Goal: Task Accomplishment & Management: Manage account settings

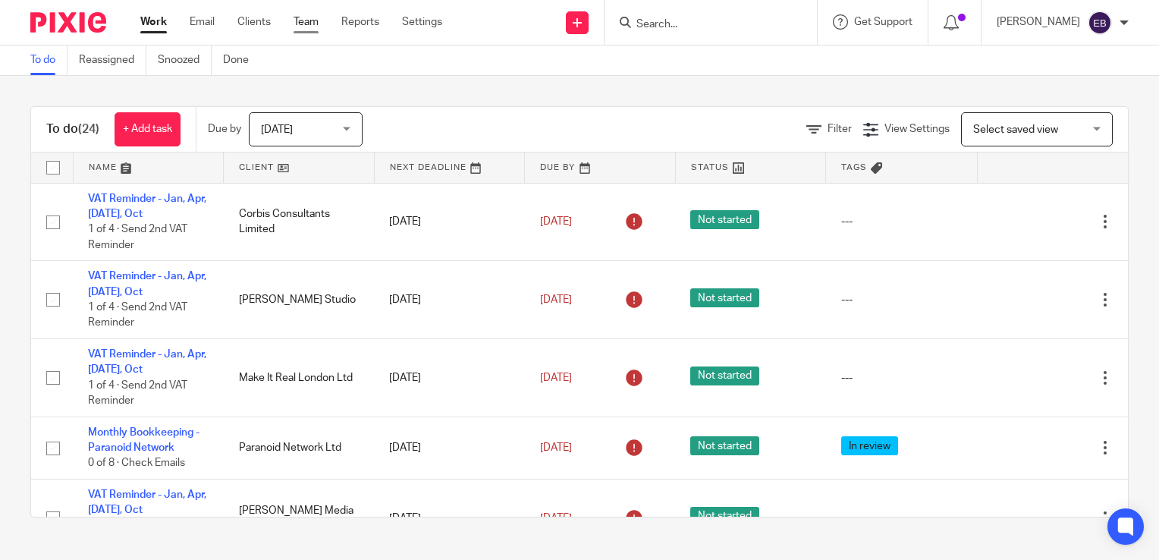
click at [306, 15] on link "Team" at bounding box center [306, 21] width 25 height 15
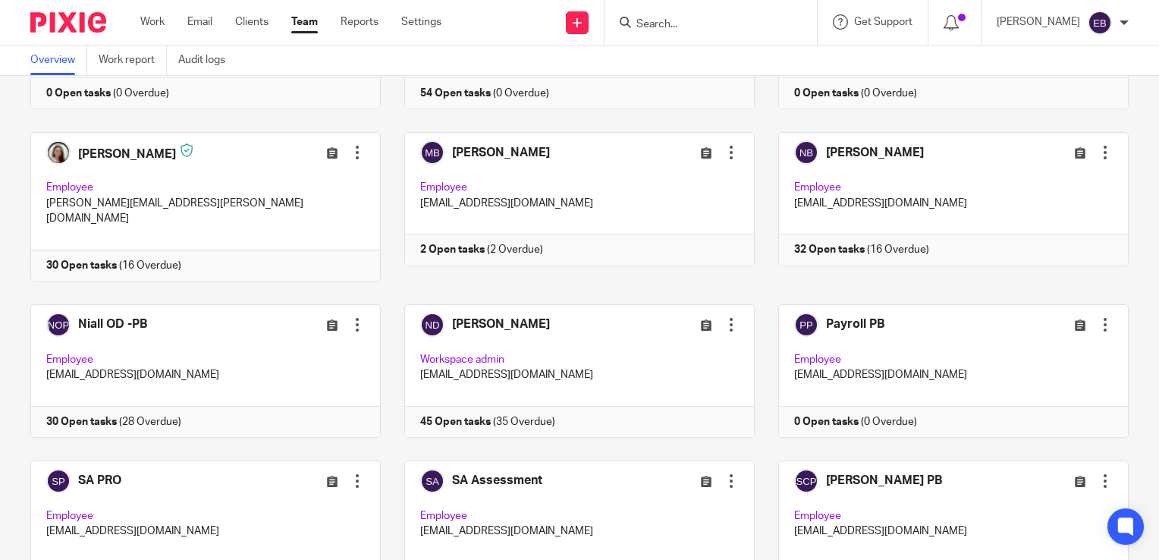
scroll to position [531, 0]
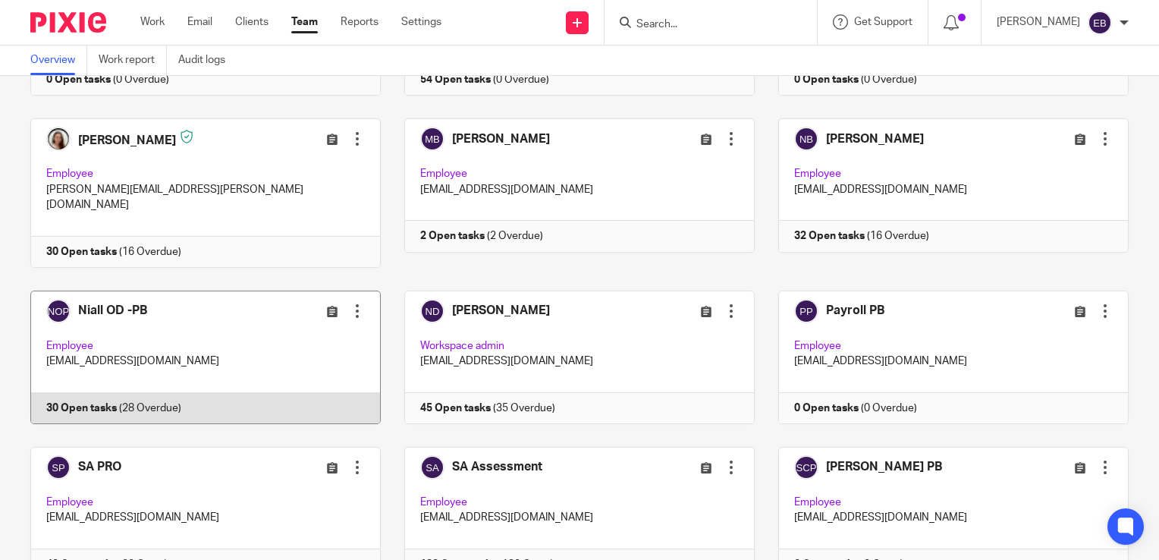
click at [200, 293] on link at bounding box center [194, 357] width 374 height 133
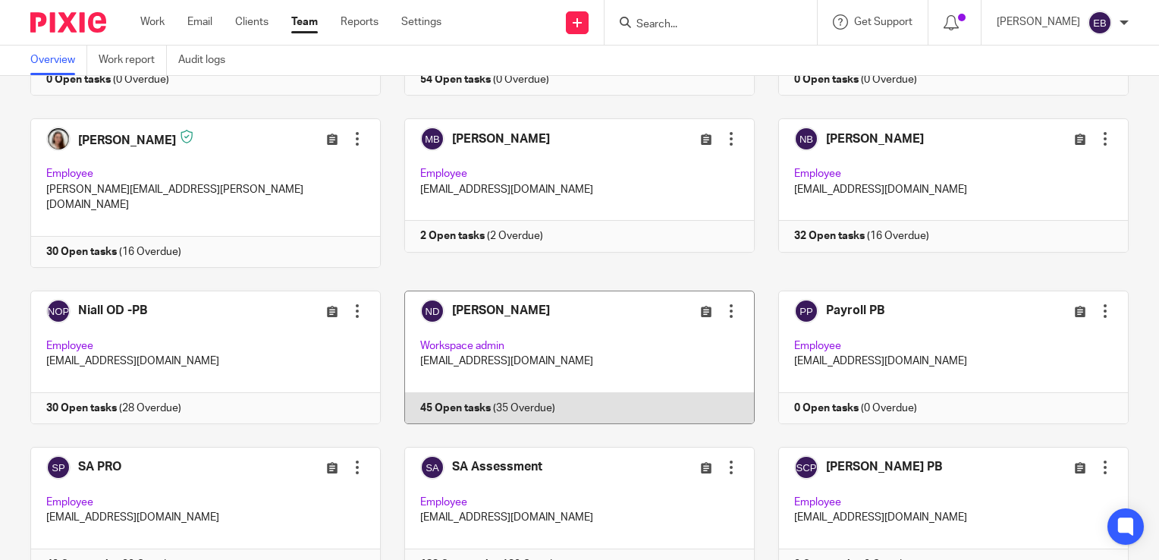
scroll to position [607, 0]
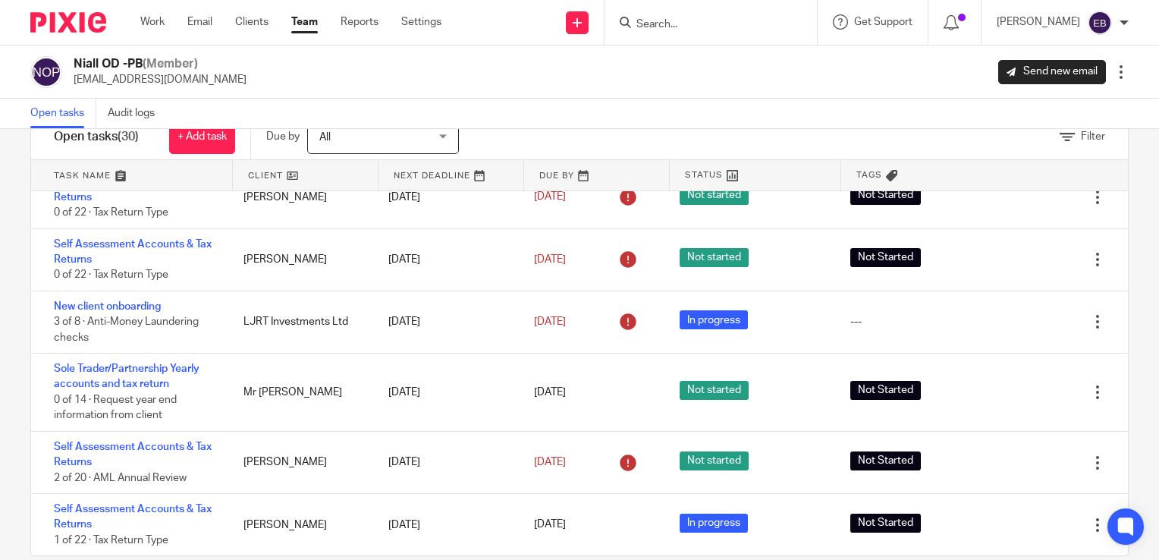
scroll to position [71, 0]
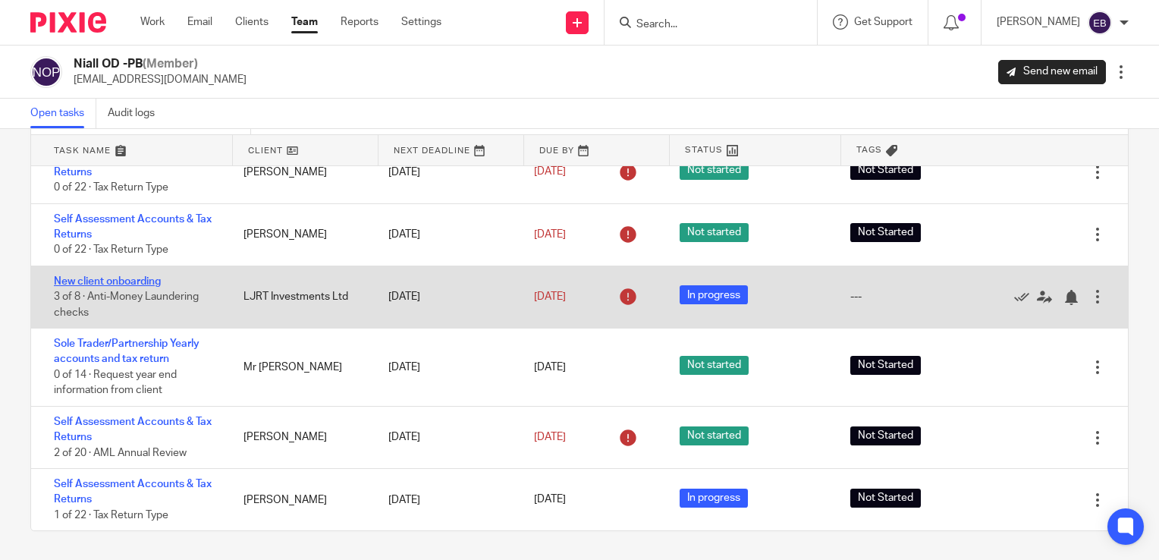
click at [118, 281] on link "New client onboarding" at bounding box center [107, 281] width 107 height 11
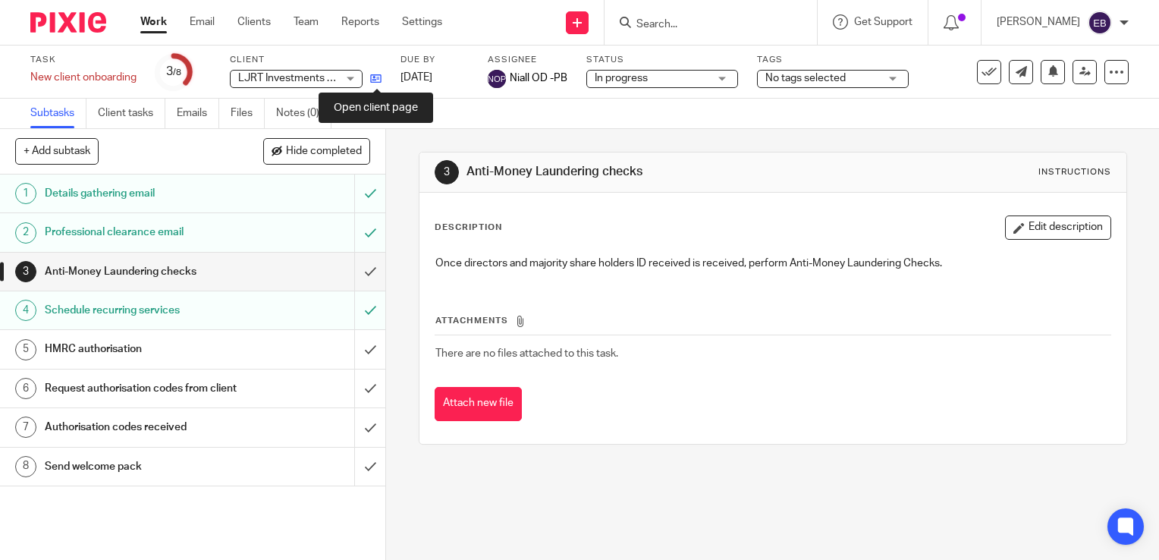
click at [378, 77] on icon at bounding box center [375, 78] width 11 height 11
drag, startPoint x: 146, startPoint y: 32, endPoint x: 156, endPoint y: 30, distance: 10.0
click at [146, 30] on link "Work" at bounding box center [153, 21] width 27 height 15
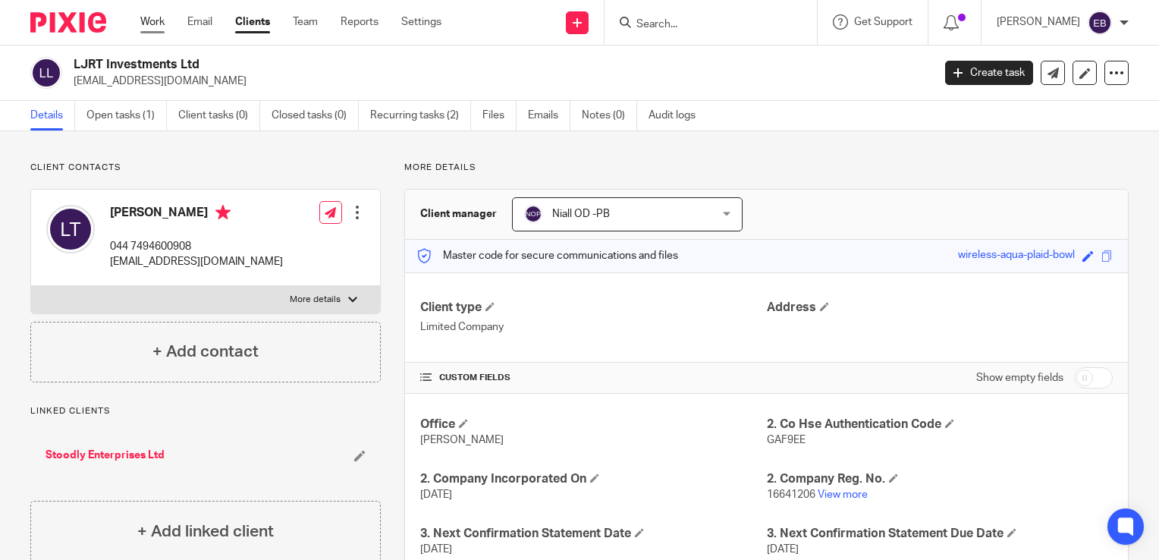
click at [155, 25] on link "Work" at bounding box center [152, 21] width 24 height 15
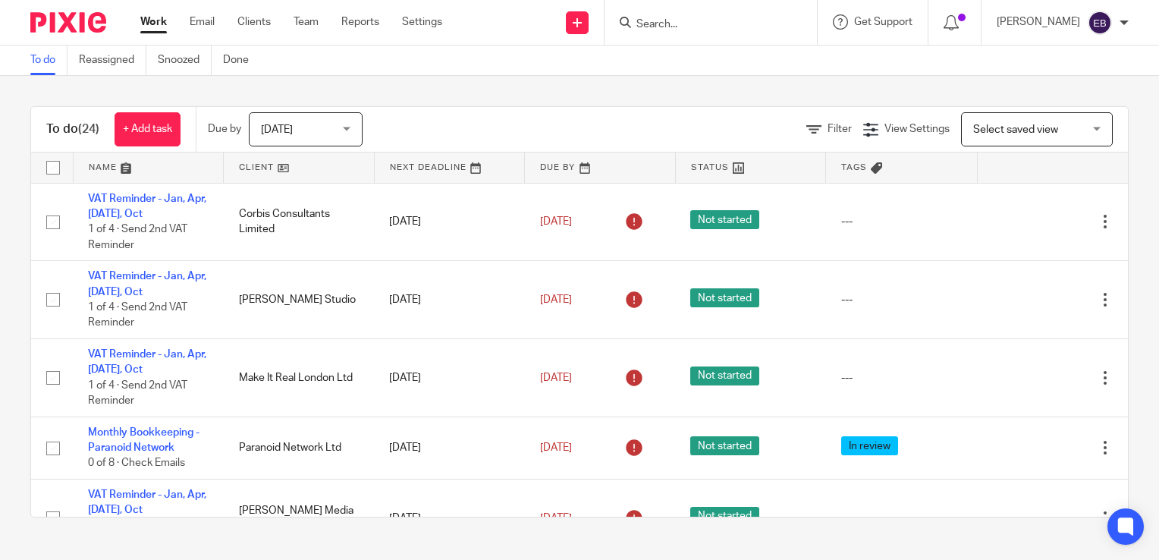
click at [140, 20] on link "Work" at bounding box center [153, 21] width 27 height 15
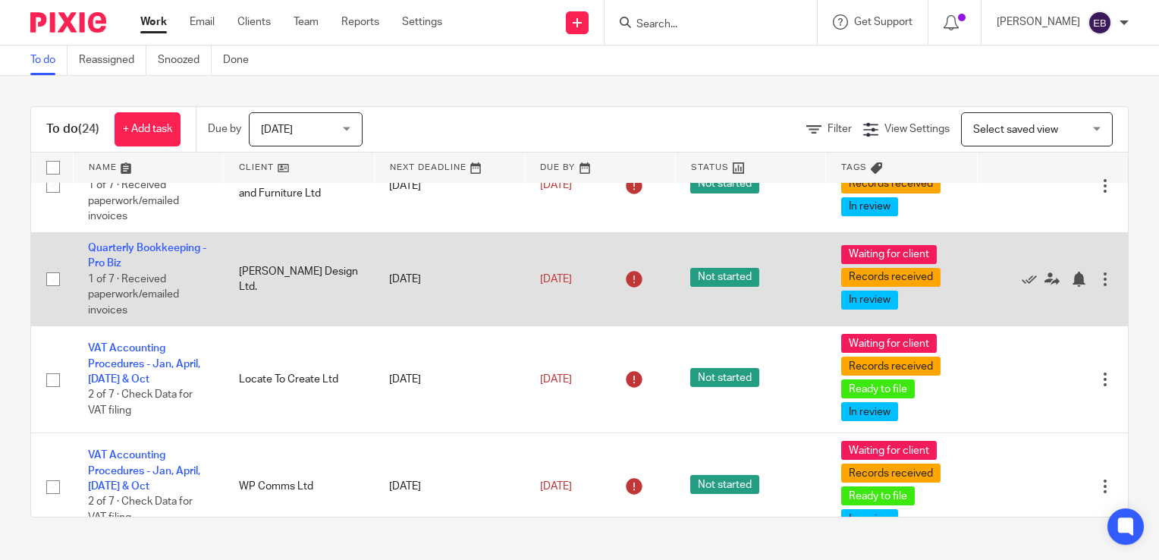
scroll to position [607, 0]
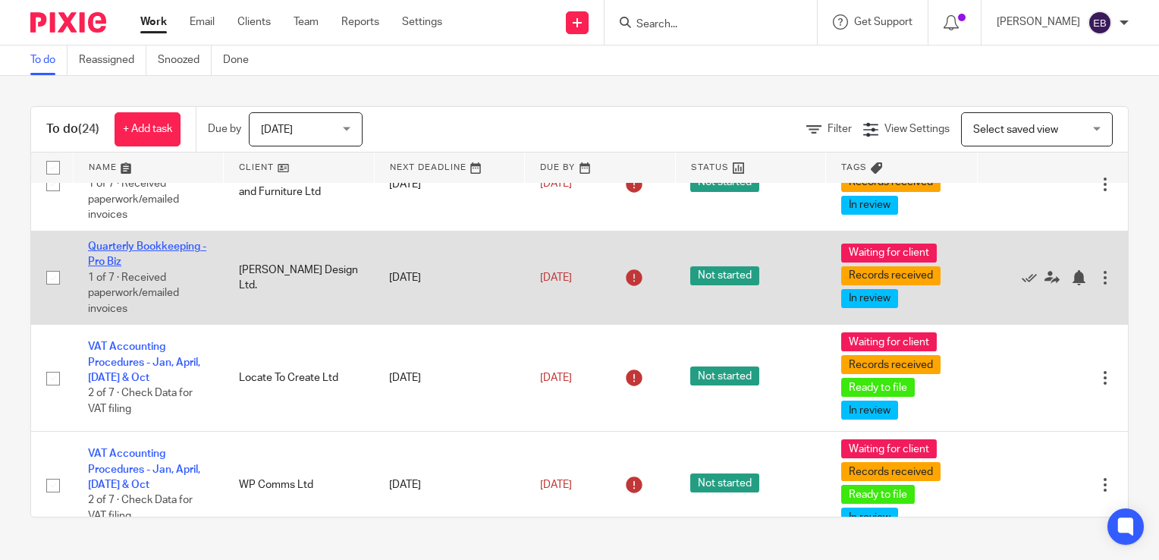
click at [121, 266] on link "Quarterly Bookkeeping - Pro Biz" at bounding box center [147, 254] width 118 height 26
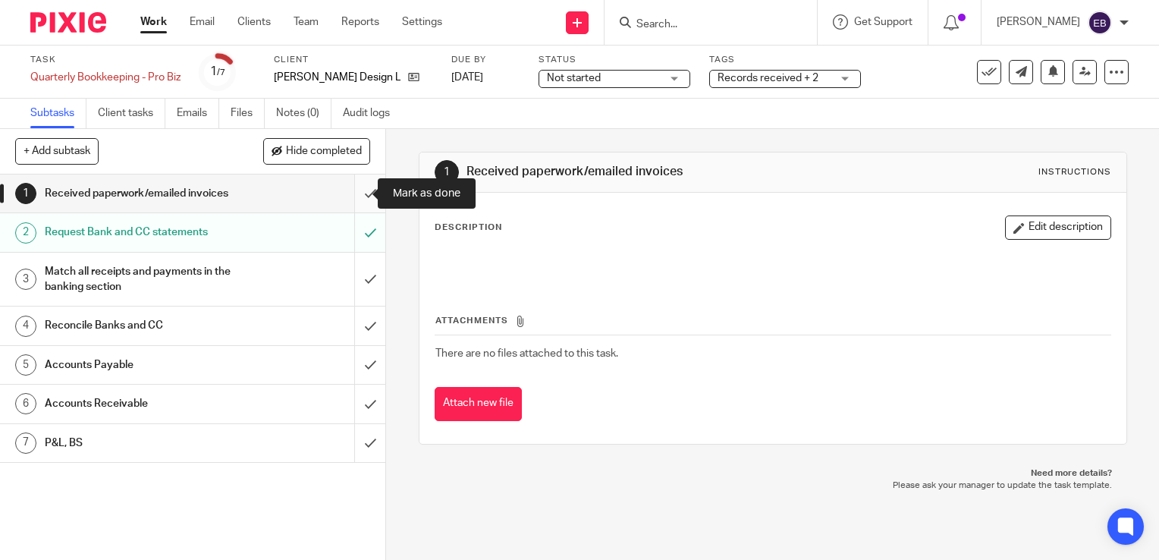
click at [346, 188] on input "submit" at bounding box center [192, 193] width 385 height 38
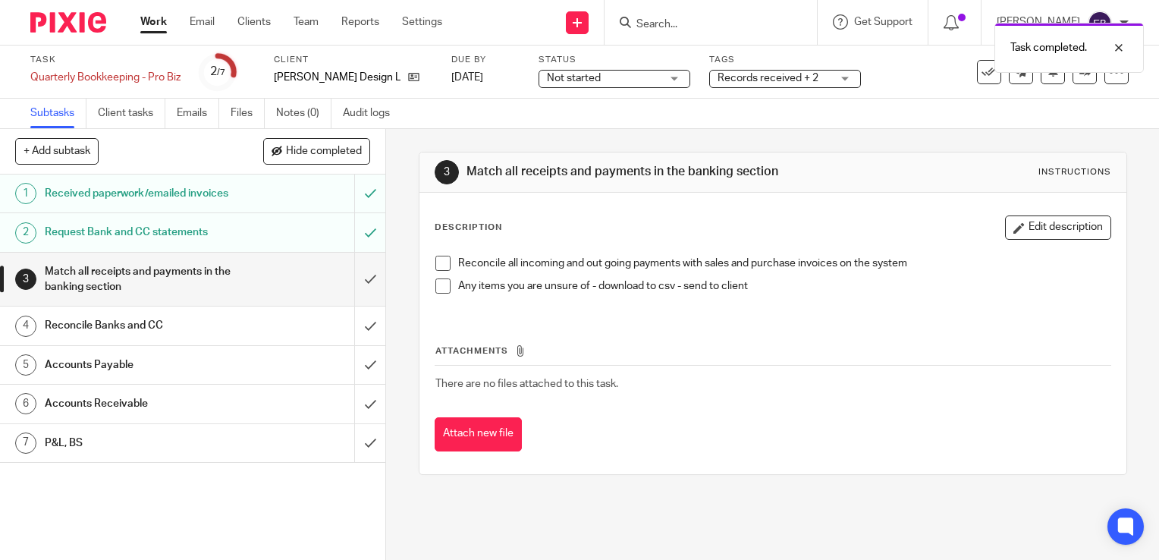
click at [435, 264] on span at bounding box center [442, 263] width 15 height 15
click at [439, 288] on span at bounding box center [442, 285] width 15 height 15
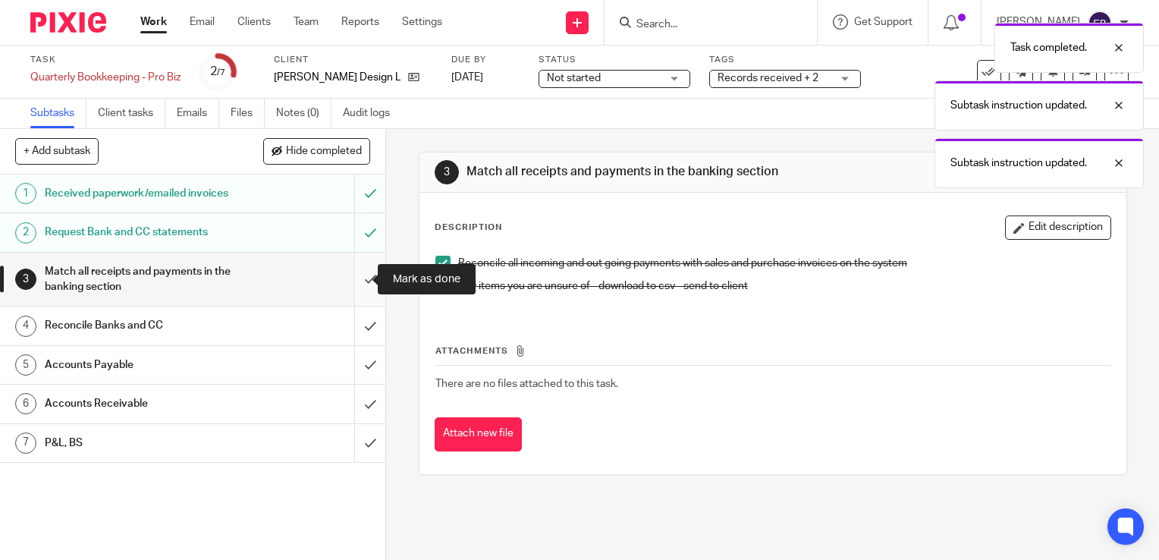
click at [357, 275] on input "submit" at bounding box center [192, 280] width 385 height 54
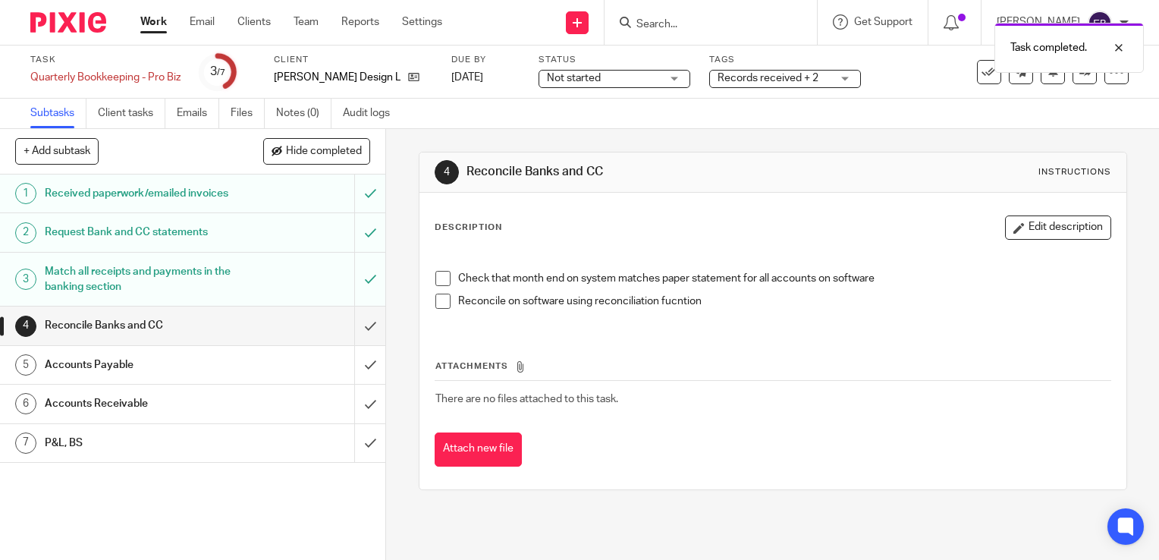
drag, startPoint x: 436, startPoint y: 269, endPoint x: 438, endPoint y: 278, distance: 10.0
click at [436, 268] on p at bounding box center [772, 263] width 675 height 15
click at [440, 286] on li "Check that month end on system matches paper statement for all accounts on soft…" at bounding box center [772, 282] width 675 height 23
click at [439, 296] on span at bounding box center [442, 301] width 15 height 15
click at [440, 281] on span at bounding box center [442, 278] width 15 height 15
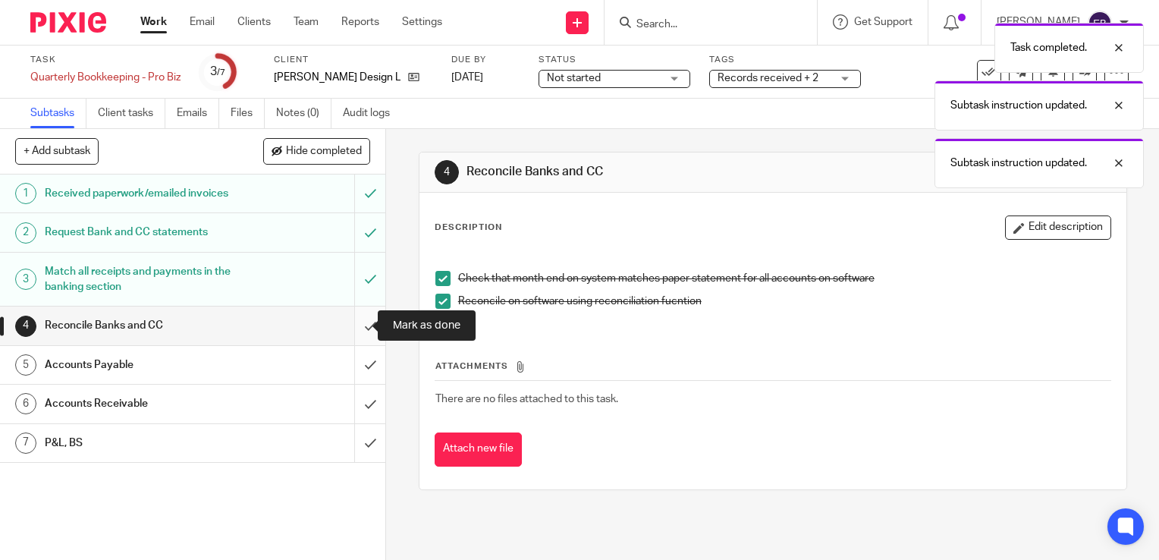
click at [360, 329] on input "submit" at bounding box center [192, 325] width 385 height 38
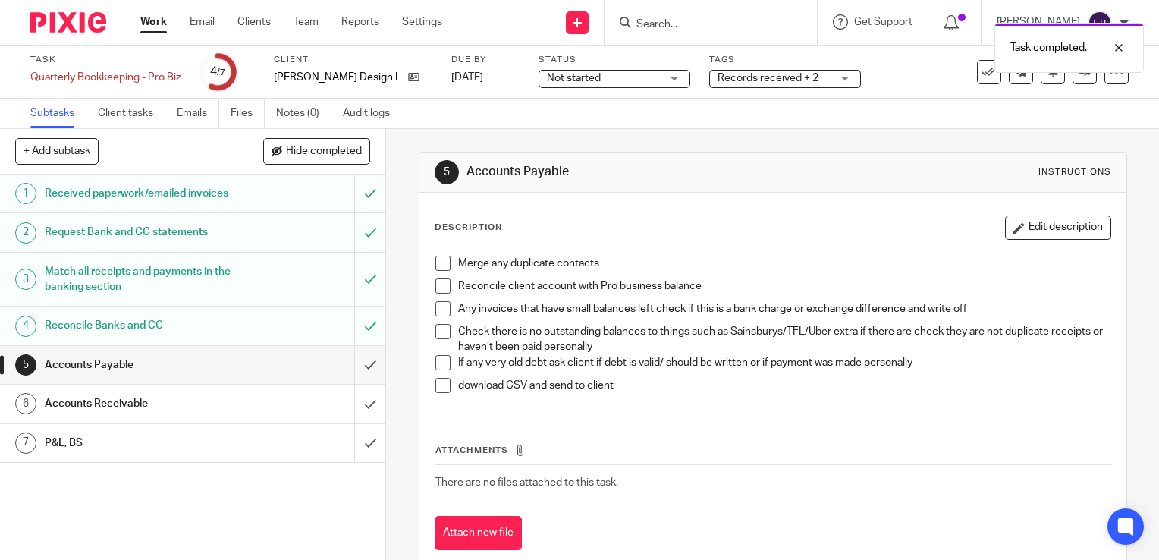
click at [443, 256] on span at bounding box center [442, 263] width 15 height 15
click at [440, 277] on li "Merge any duplicate contacts" at bounding box center [772, 267] width 675 height 23
click at [435, 284] on span at bounding box center [442, 285] width 15 height 15
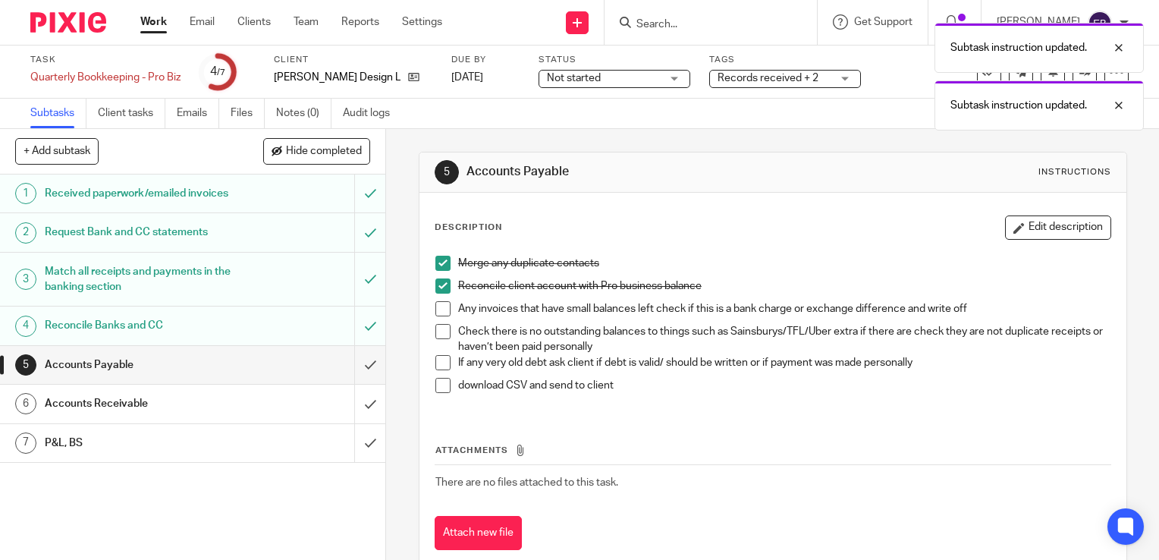
click at [435, 307] on span at bounding box center [442, 308] width 15 height 15
click at [439, 325] on span at bounding box center [442, 331] width 15 height 15
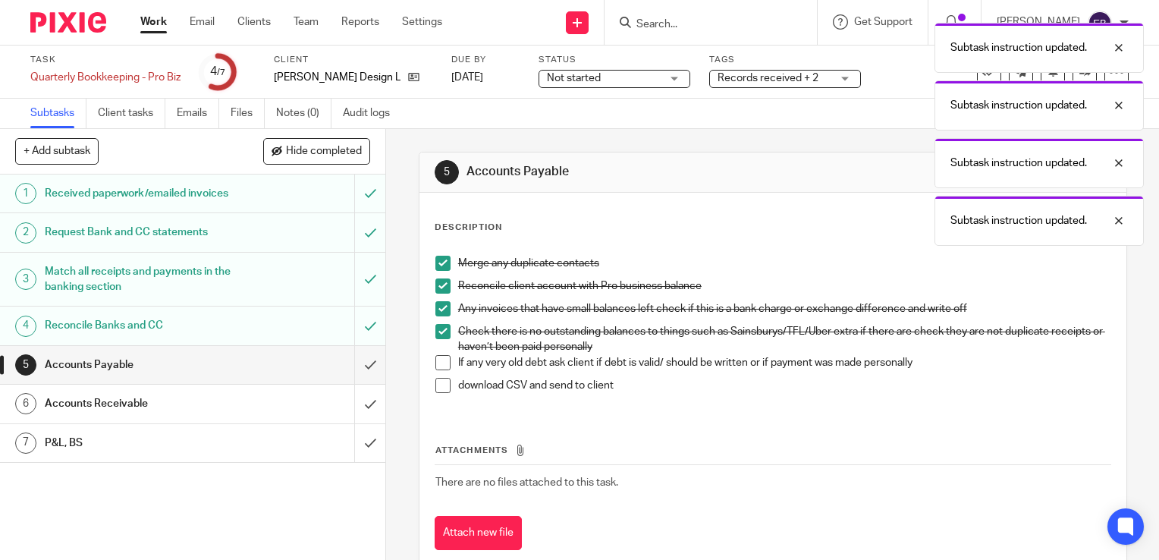
drag, startPoint x: 436, startPoint y: 363, endPoint x: 434, endPoint y: 393, distance: 30.4
click at [436, 363] on span at bounding box center [442, 362] width 15 height 15
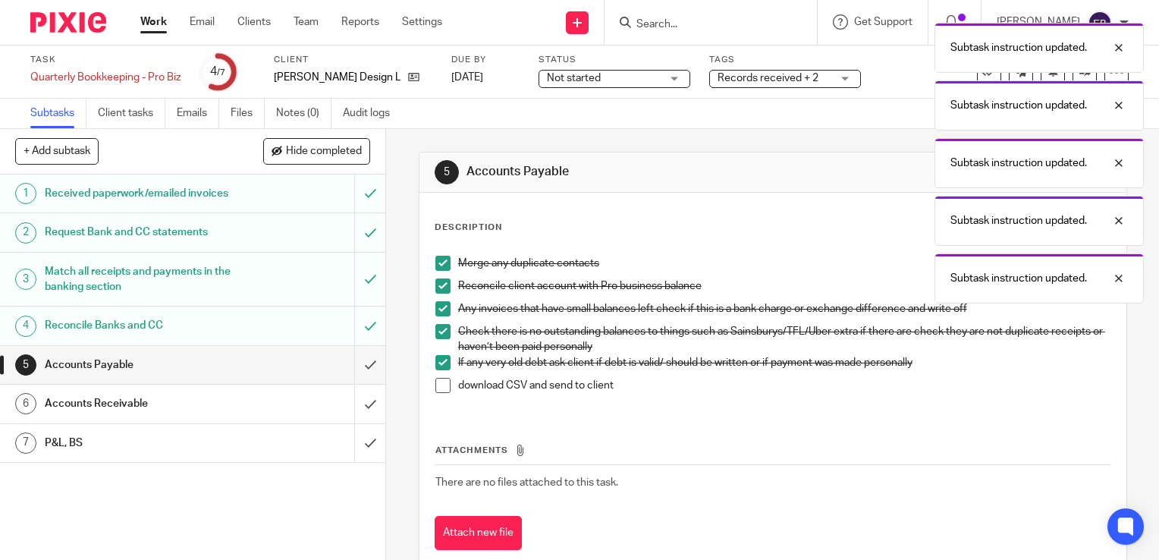
click at [435, 397] on li "download CSV and send to client" at bounding box center [772, 389] width 675 height 23
click at [435, 381] on span at bounding box center [442, 385] width 15 height 15
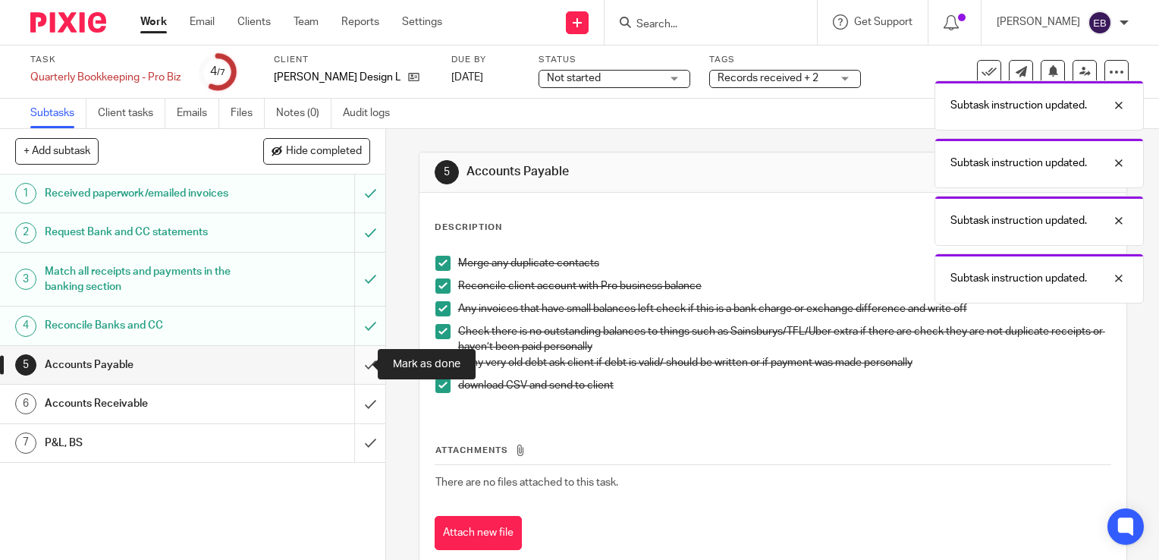
click at [352, 369] on input "submit" at bounding box center [192, 365] width 385 height 38
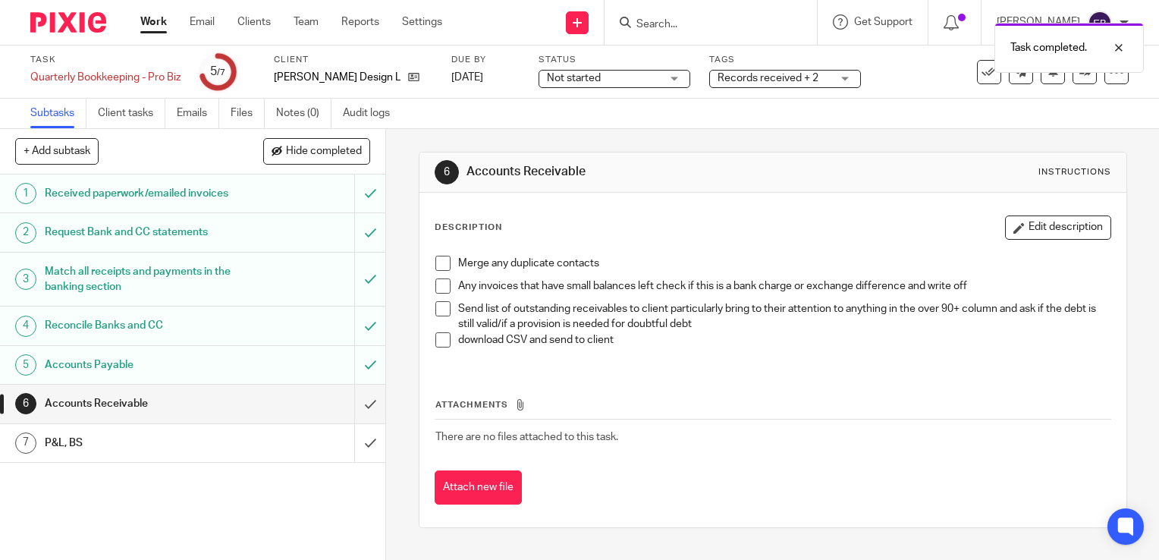
click at [435, 262] on span at bounding box center [442, 263] width 15 height 15
click at [440, 286] on span at bounding box center [442, 285] width 15 height 15
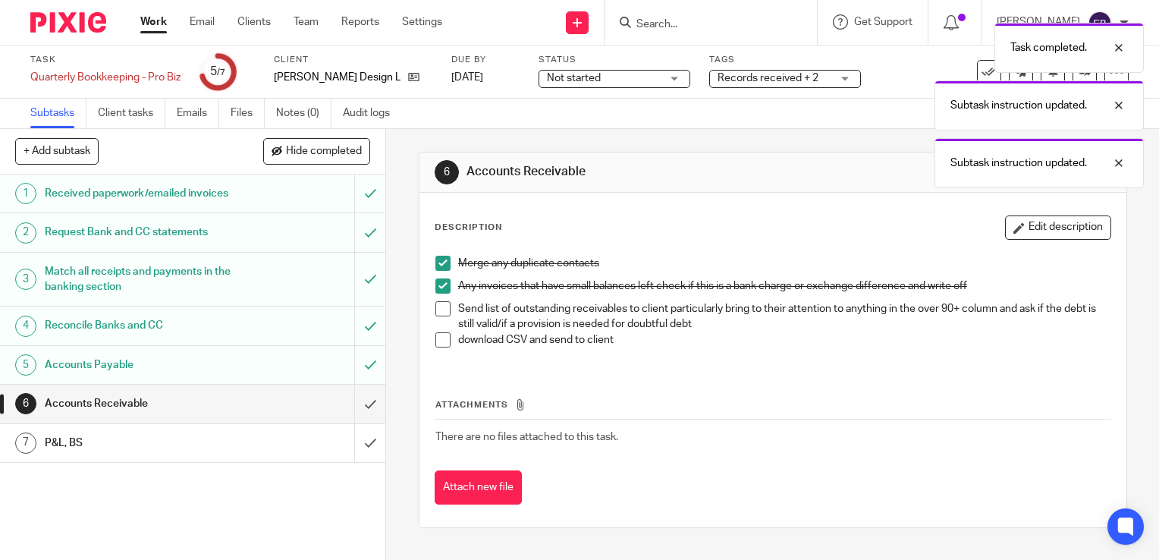
click at [443, 309] on span at bounding box center [442, 308] width 15 height 15
drag, startPoint x: 433, startPoint y: 332, endPoint x: 397, endPoint y: 359, distance: 45.1
click at [435, 333] on span at bounding box center [442, 339] width 15 height 15
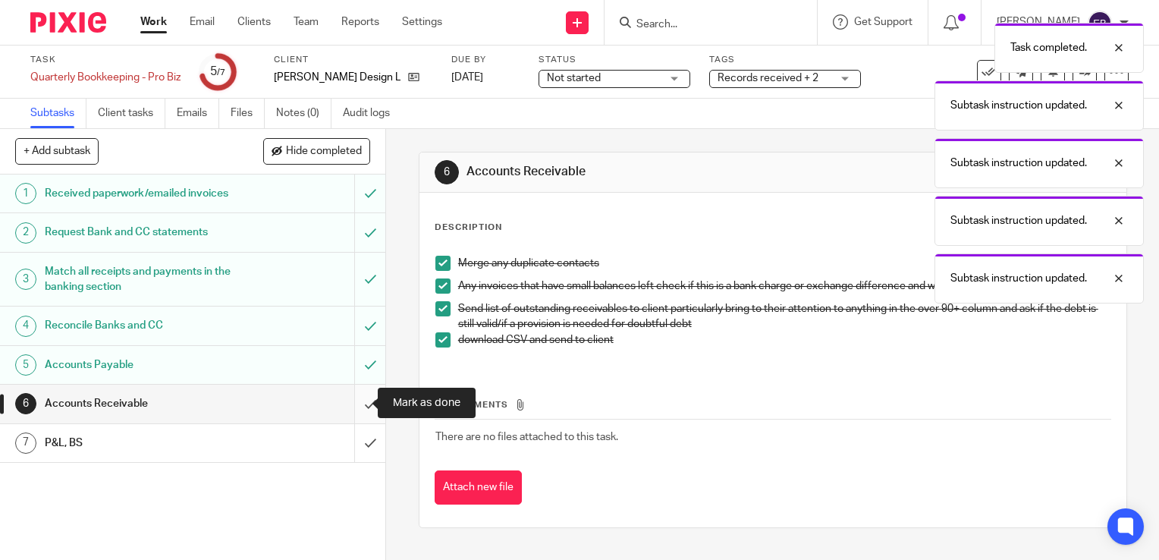
click at [360, 398] on input "submit" at bounding box center [192, 404] width 385 height 38
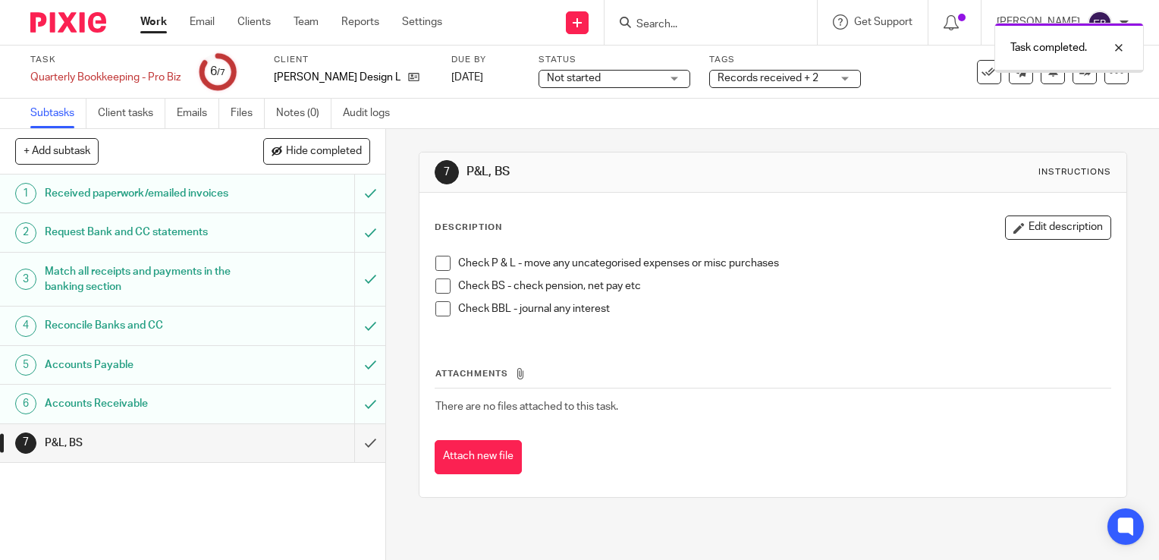
click at [439, 261] on span at bounding box center [442, 263] width 15 height 15
drag, startPoint x: 437, startPoint y: 286, endPoint x: 440, endPoint y: 298, distance: 12.5
click at [437, 287] on span at bounding box center [442, 285] width 15 height 15
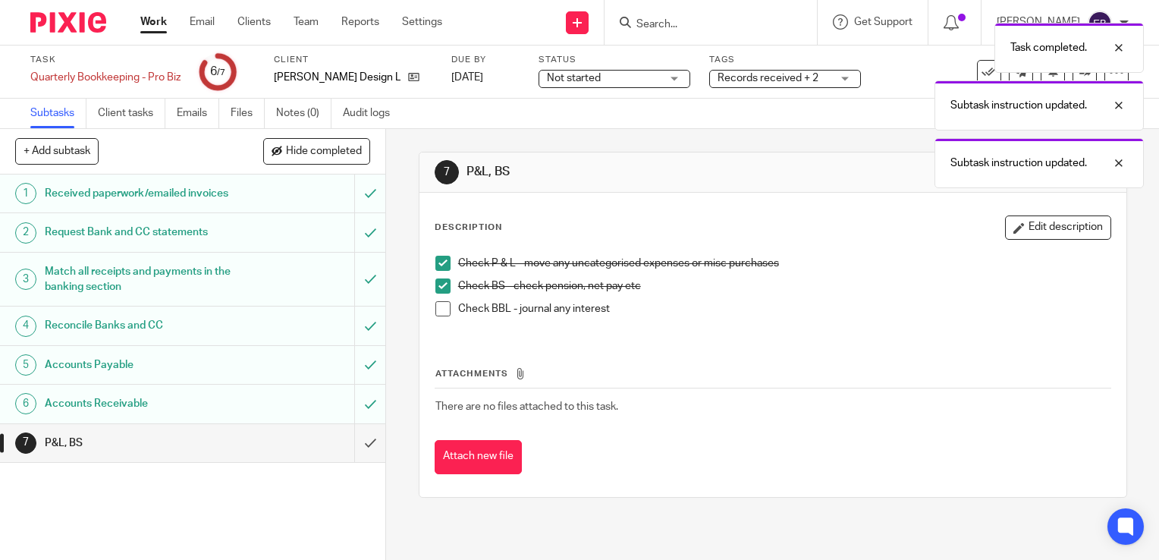
click at [443, 312] on span at bounding box center [442, 308] width 15 height 15
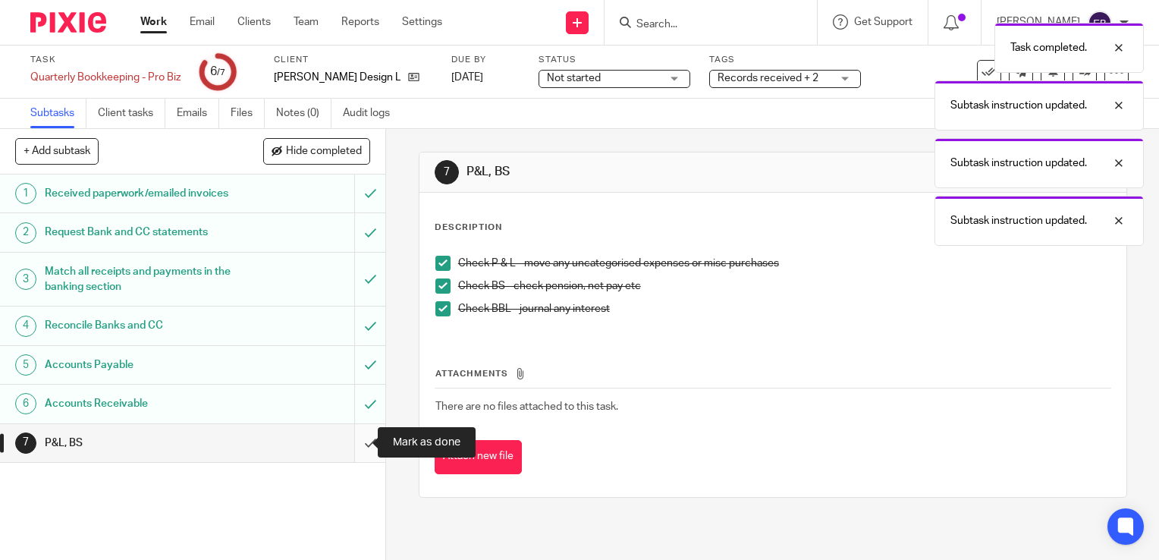
click at [352, 432] on input "submit" at bounding box center [192, 443] width 385 height 38
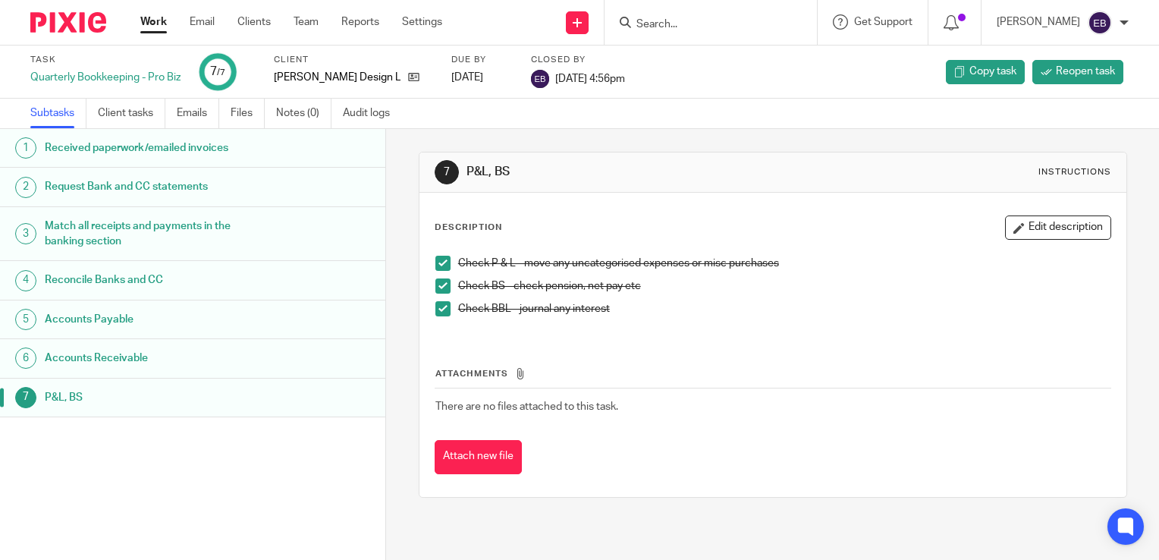
click at [743, 28] on input "Search" at bounding box center [703, 25] width 137 height 14
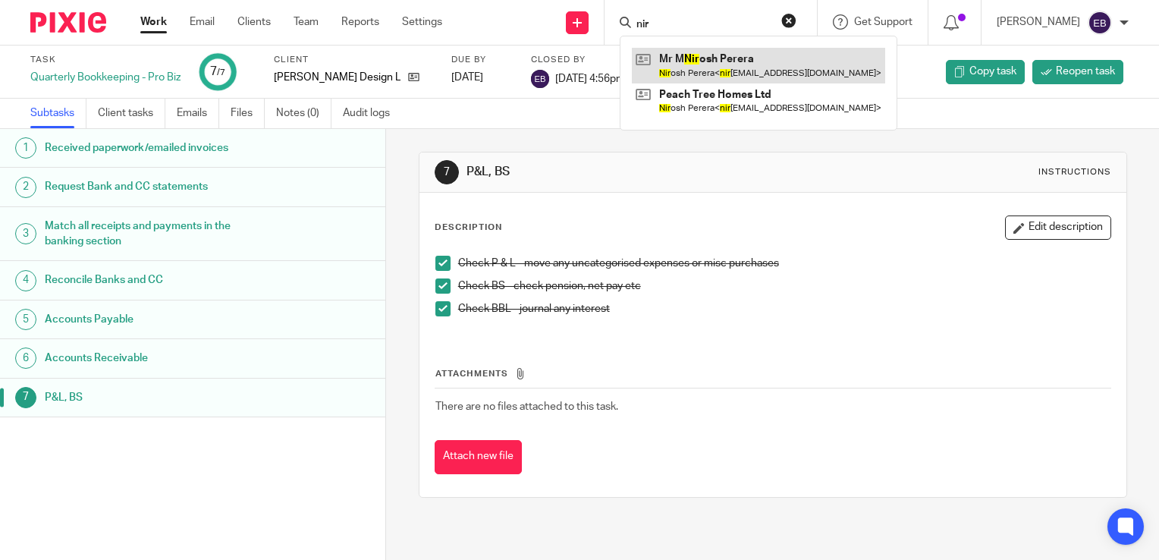
type input "nir"
click at [743, 58] on link at bounding box center [758, 65] width 253 height 35
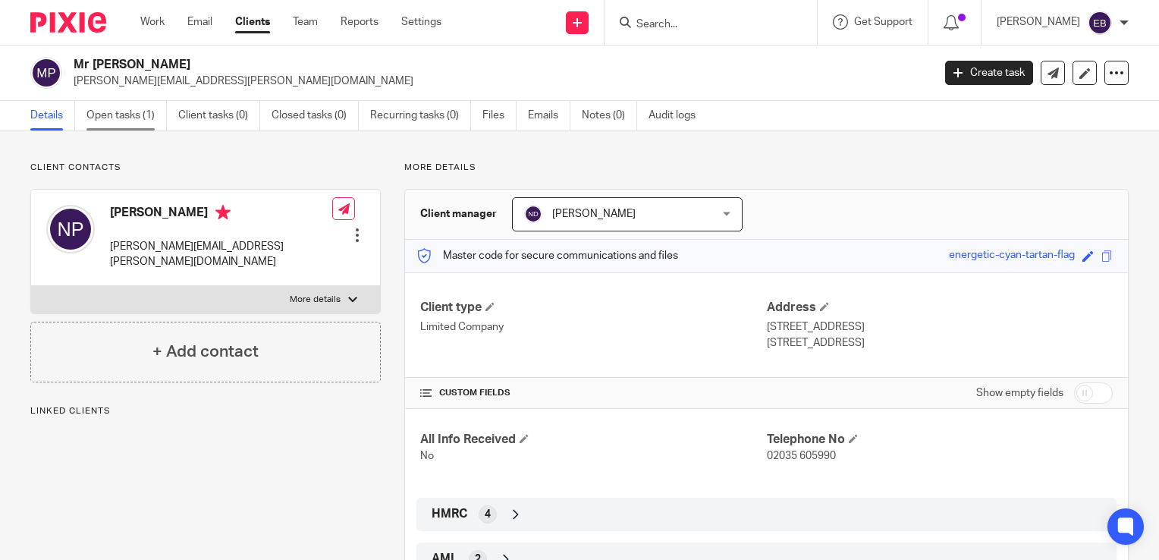
click at [114, 121] on link "Open tasks (1)" at bounding box center [126, 116] width 80 height 30
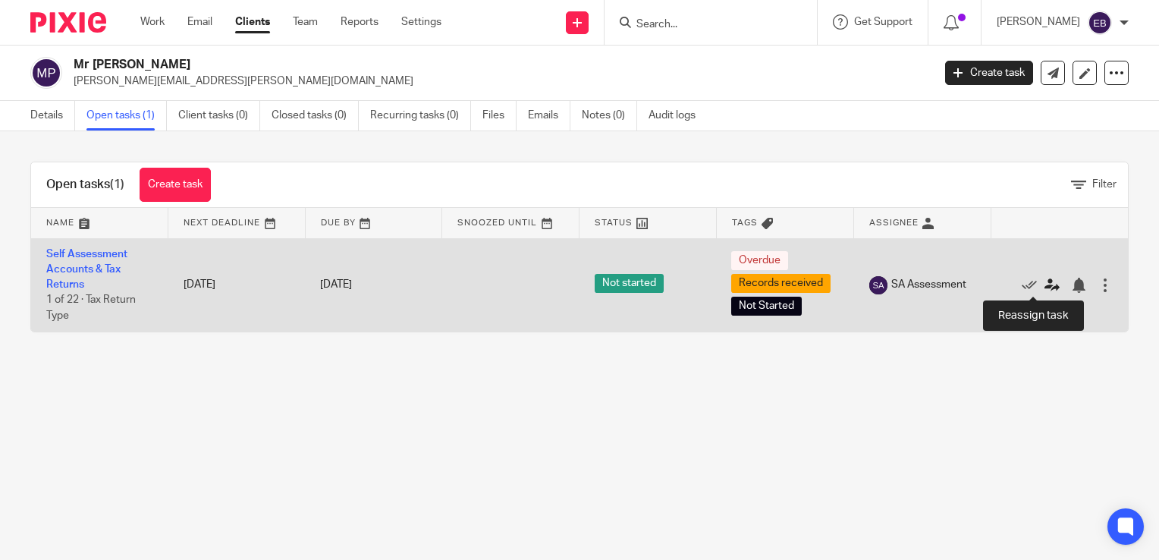
click at [1044, 284] on icon at bounding box center [1051, 285] width 15 height 15
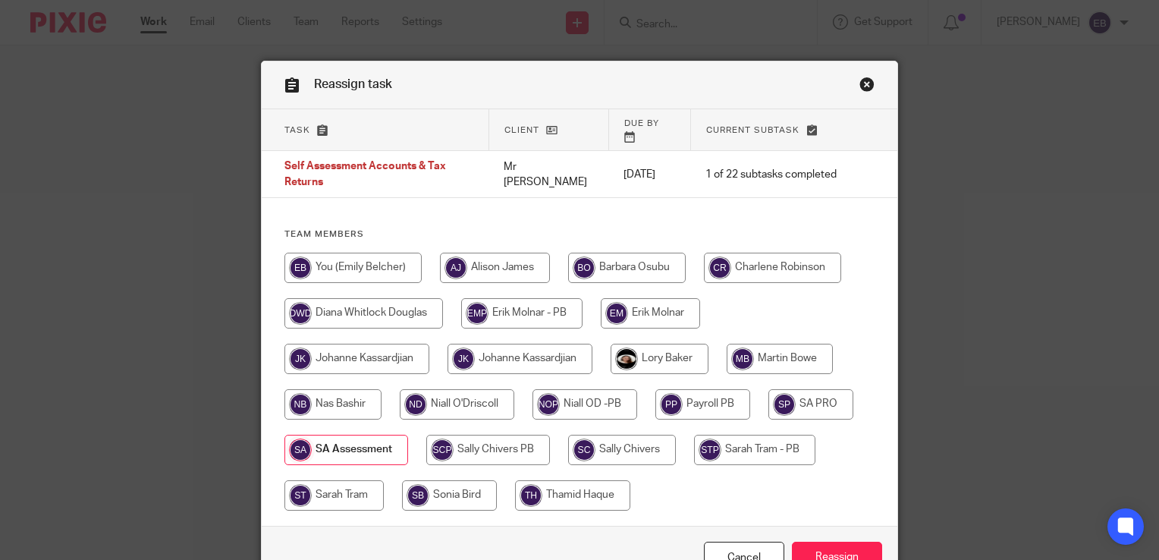
click at [581, 389] on input "radio" at bounding box center [584, 404] width 105 height 30
radio input "true"
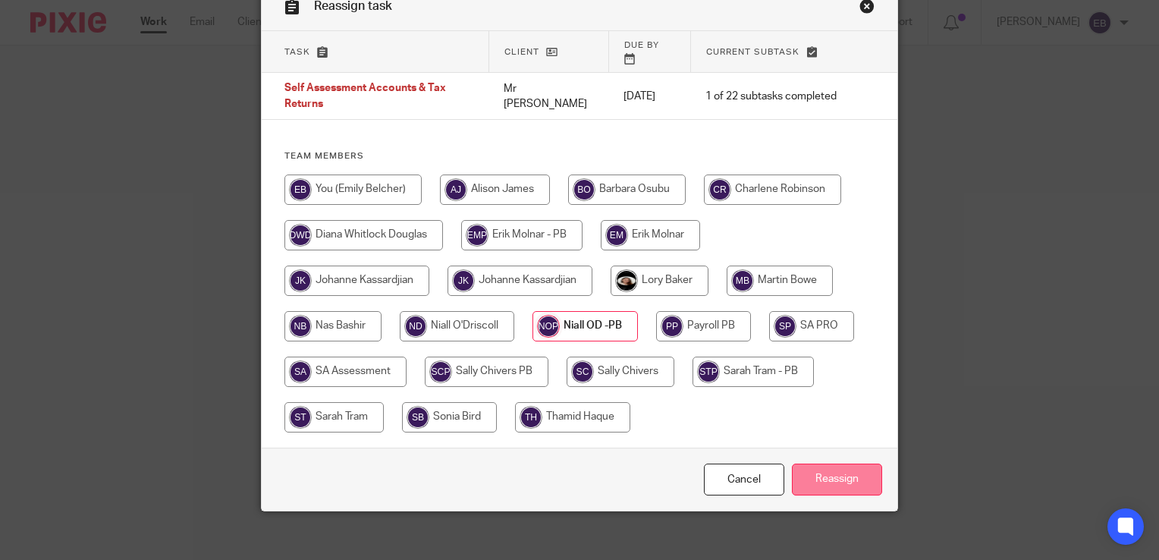
click at [837, 468] on input "Reassign" at bounding box center [837, 479] width 90 height 33
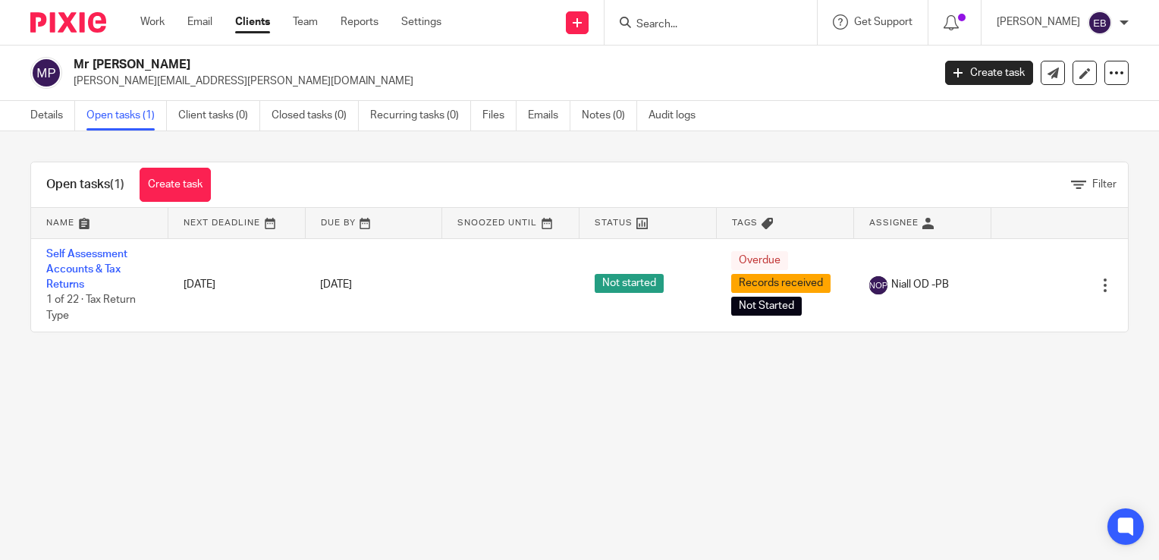
click at [702, 29] on input "Search" at bounding box center [703, 25] width 137 height 14
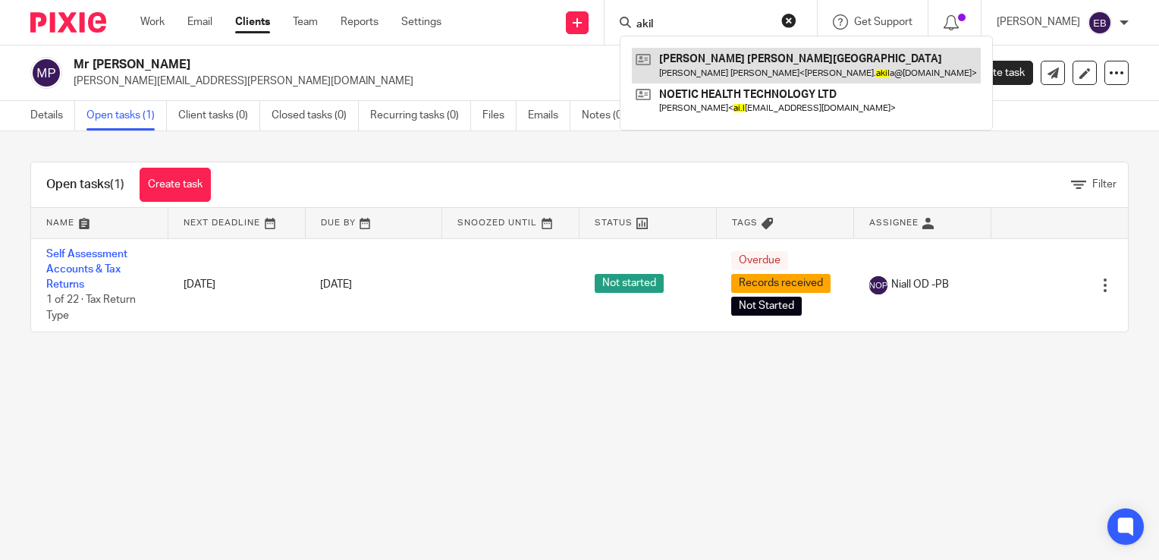
type input "akil"
click at [737, 71] on link at bounding box center [806, 65] width 349 height 35
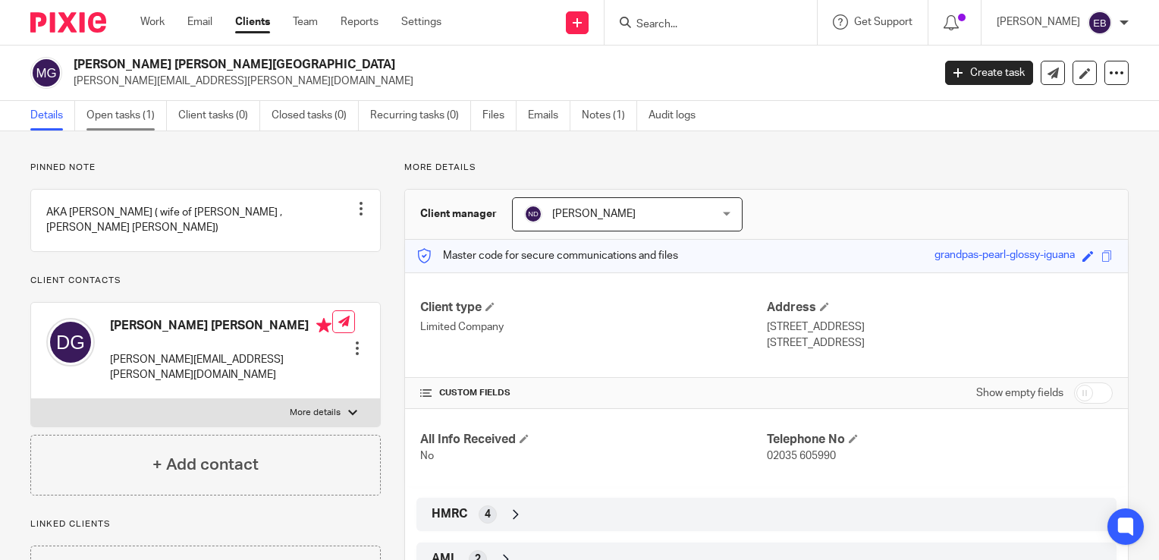
click at [115, 121] on link "Open tasks (1)" at bounding box center [126, 116] width 80 height 30
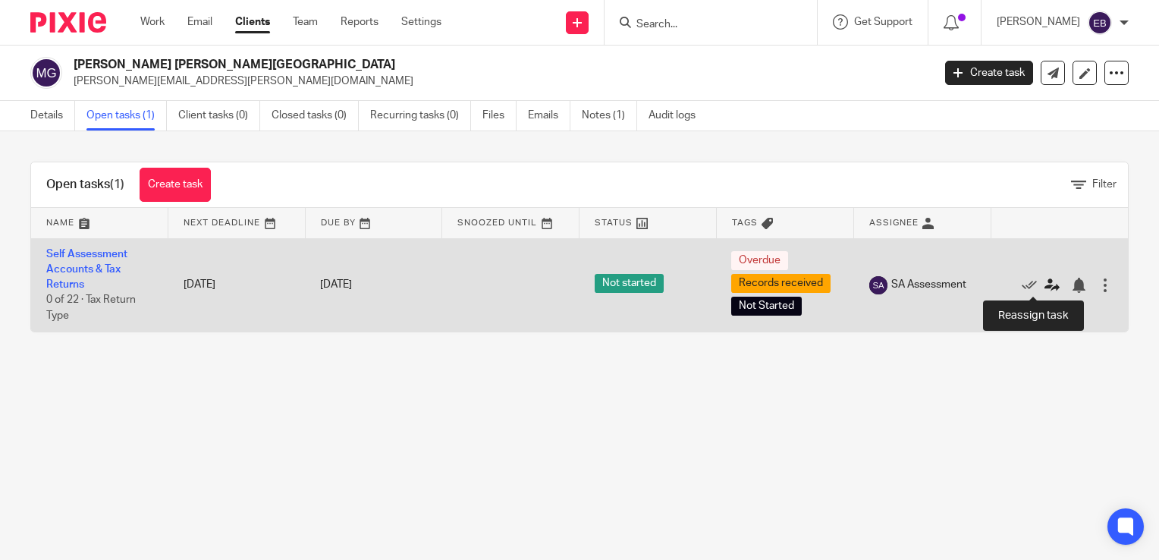
click at [1044, 284] on icon at bounding box center [1051, 285] width 15 height 15
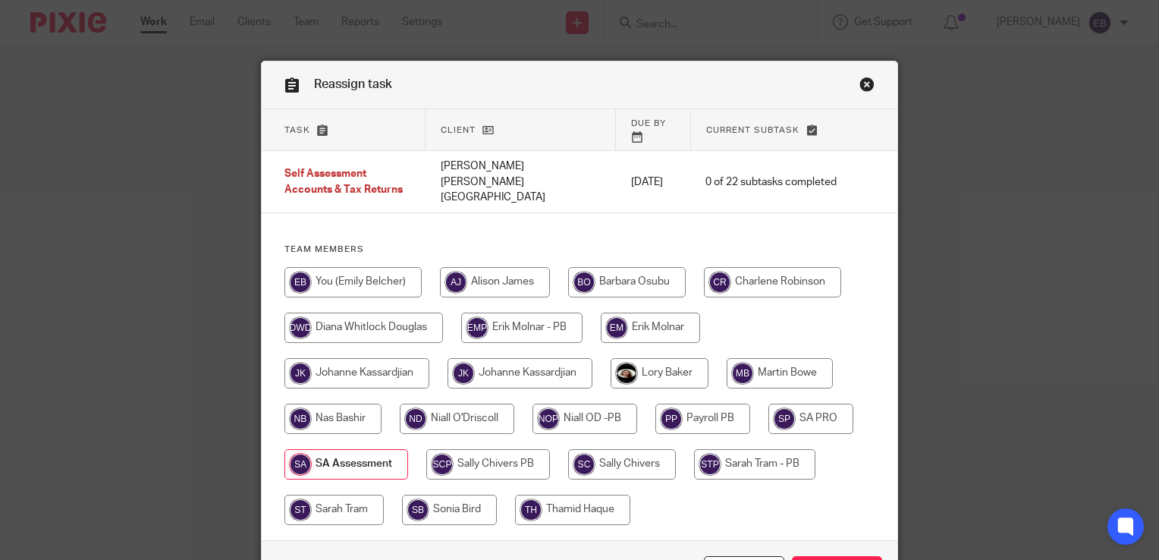
click at [570, 404] on input "radio" at bounding box center [584, 419] width 105 height 30
radio input "true"
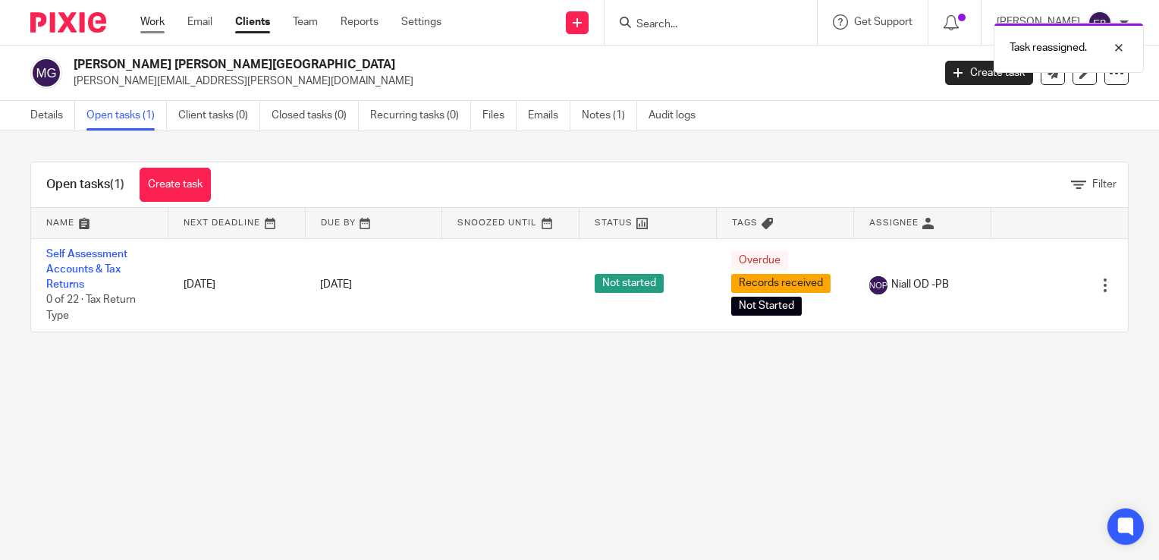
click at [155, 20] on link "Work" at bounding box center [152, 21] width 24 height 15
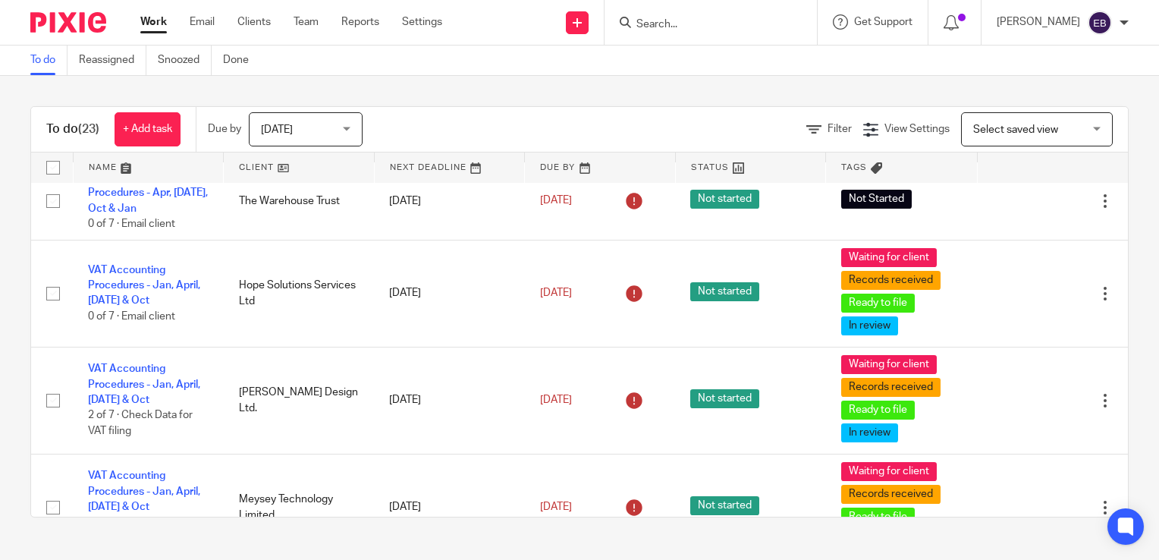
scroll to position [1138, 0]
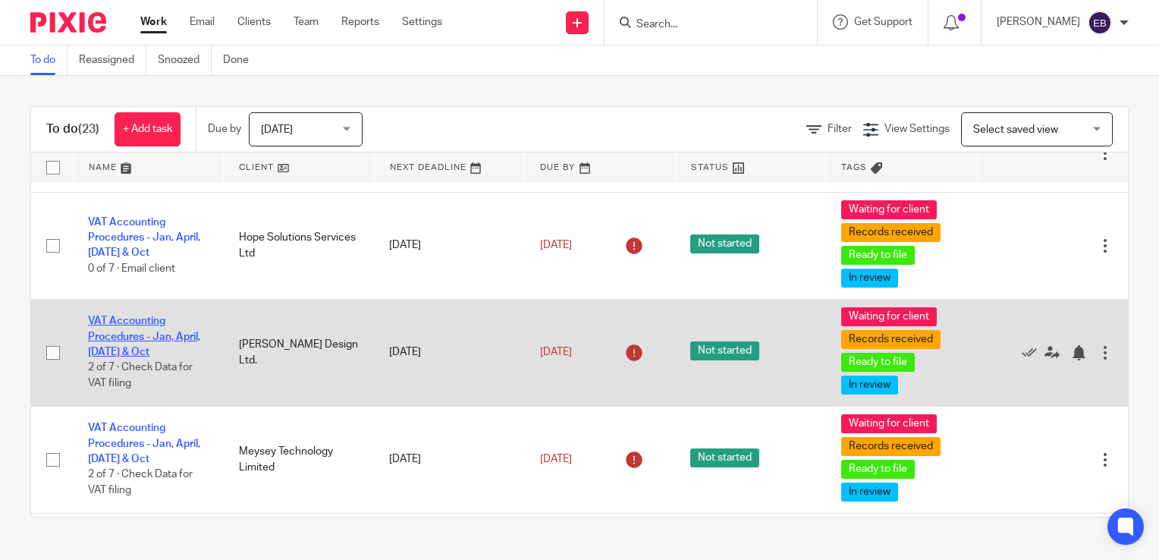
click at [120, 344] on link "VAT Accounting Procedures - Jan, April, [DATE] & Oct" at bounding box center [144, 337] width 112 height 42
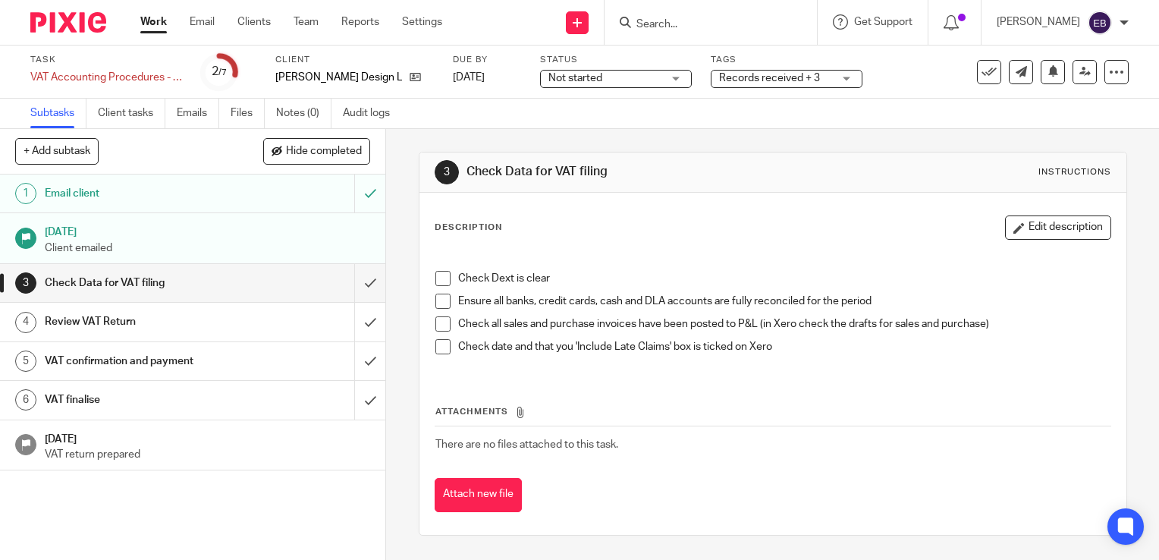
click at [437, 278] on span at bounding box center [442, 278] width 15 height 15
drag, startPoint x: 443, startPoint y: 296, endPoint x: 434, endPoint y: 313, distance: 19.7
click at [443, 297] on span at bounding box center [442, 301] width 15 height 15
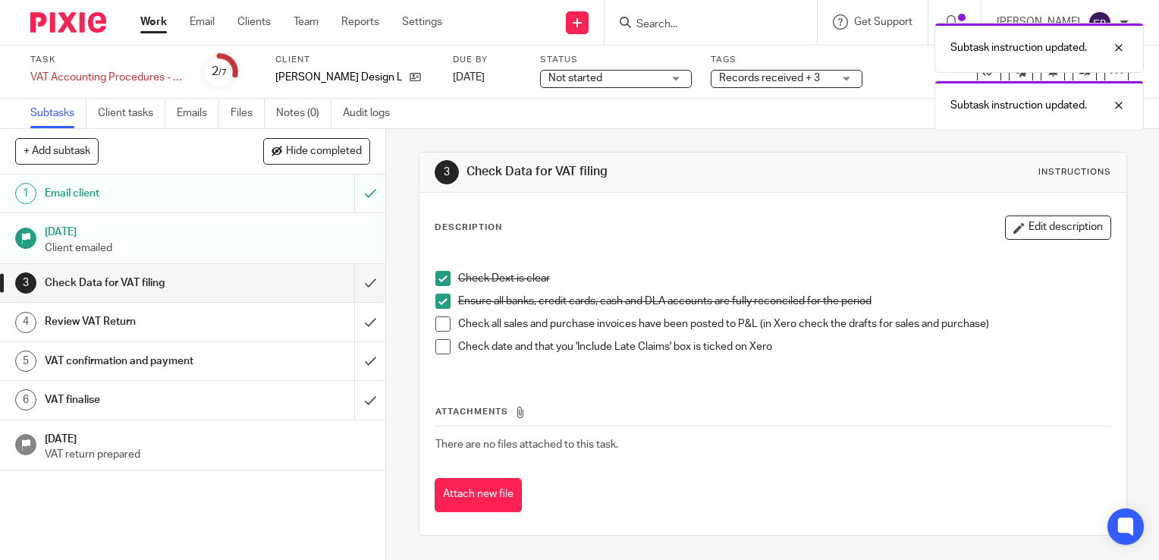
click at [437, 318] on span at bounding box center [442, 323] width 15 height 15
click at [438, 341] on span at bounding box center [442, 346] width 15 height 15
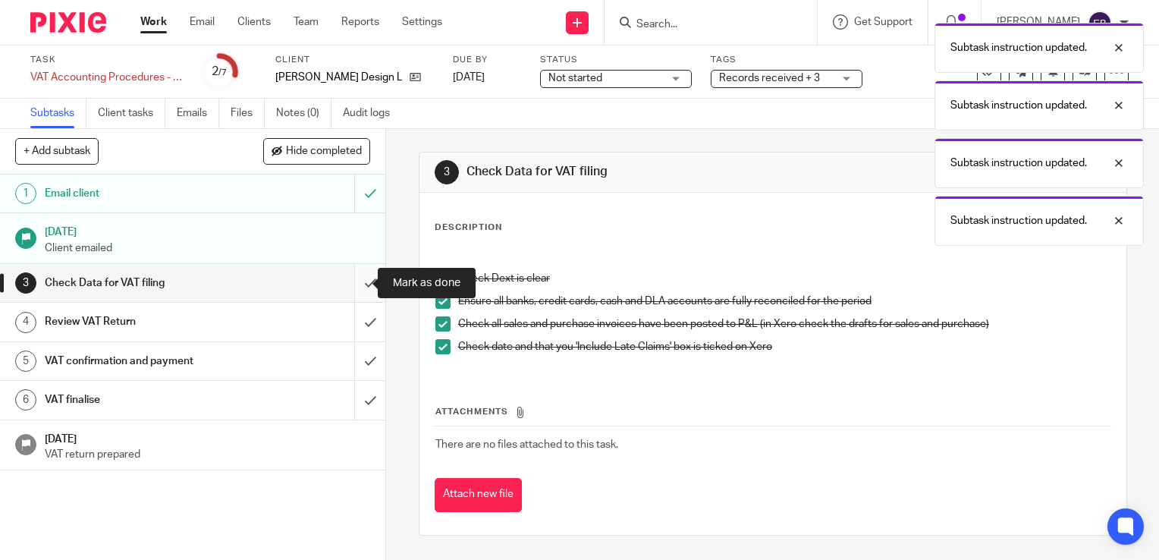
click at [357, 281] on input "submit" at bounding box center [192, 283] width 385 height 38
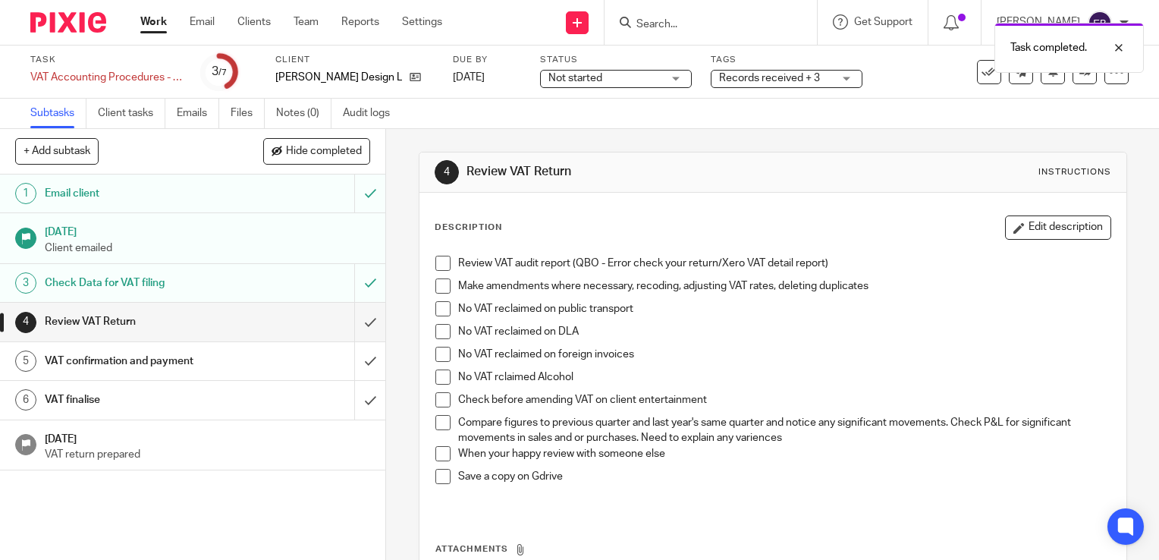
click at [445, 265] on span at bounding box center [442, 263] width 15 height 15
click at [439, 305] on span at bounding box center [442, 308] width 15 height 15
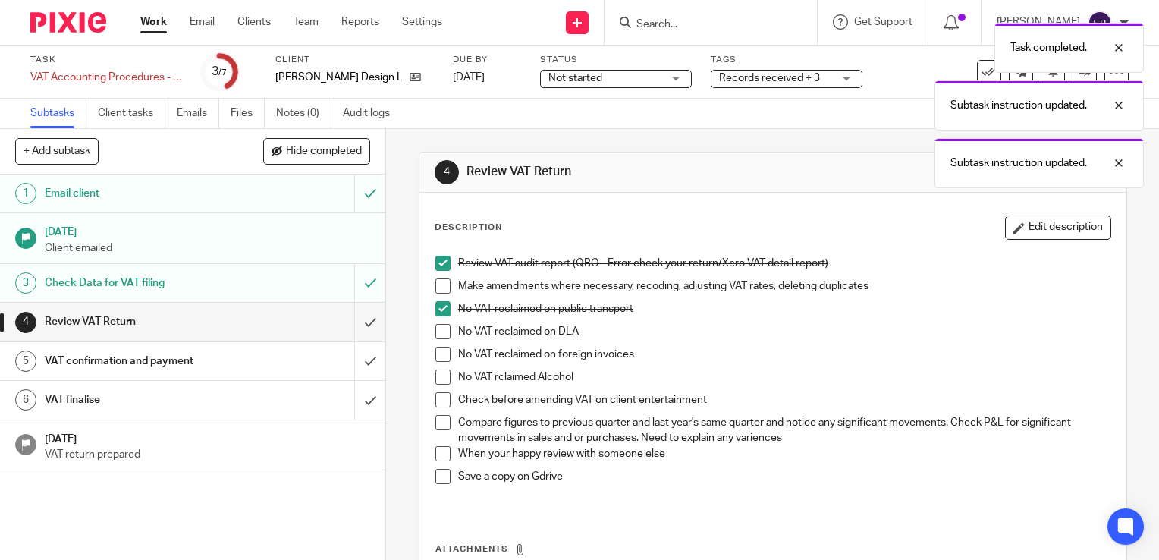
click at [440, 290] on span at bounding box center [442, 285] width 15 height 15
click at [437, 324] on span at bounding box center [442, 331] width 15 height 15
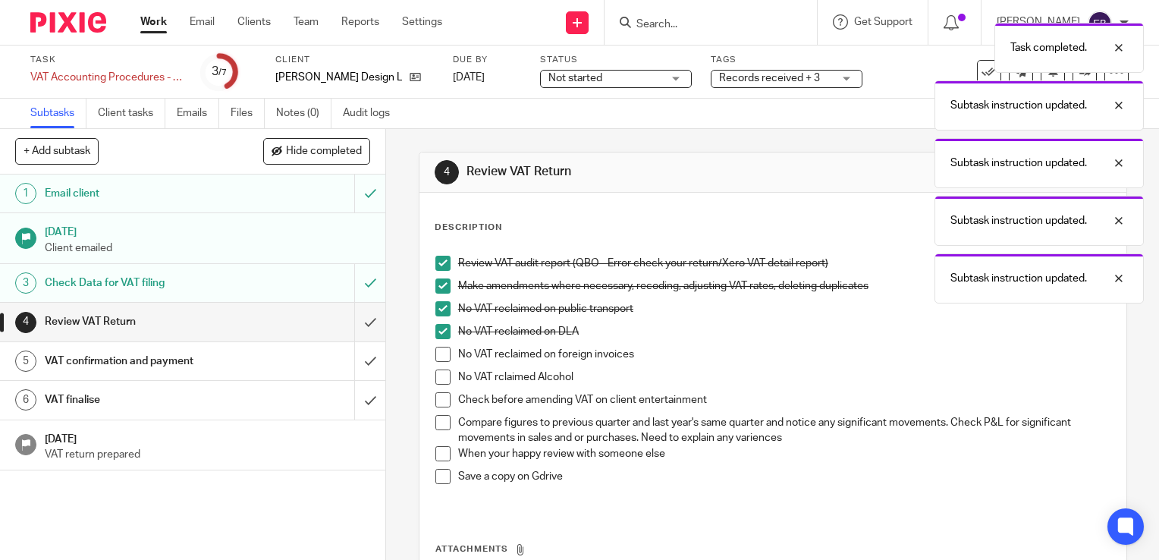
click at [437, 357] on span at bounding box center [442, 354] width 15 height 15
click at [443, 382] on span at bounding box center [442, 376] width 15 height 15
click at [438, 398] on span at bounding box center [442, 399] width 15 height 15
click at [438, 422] on span at bounding box center [442, 422] width 15 height 15
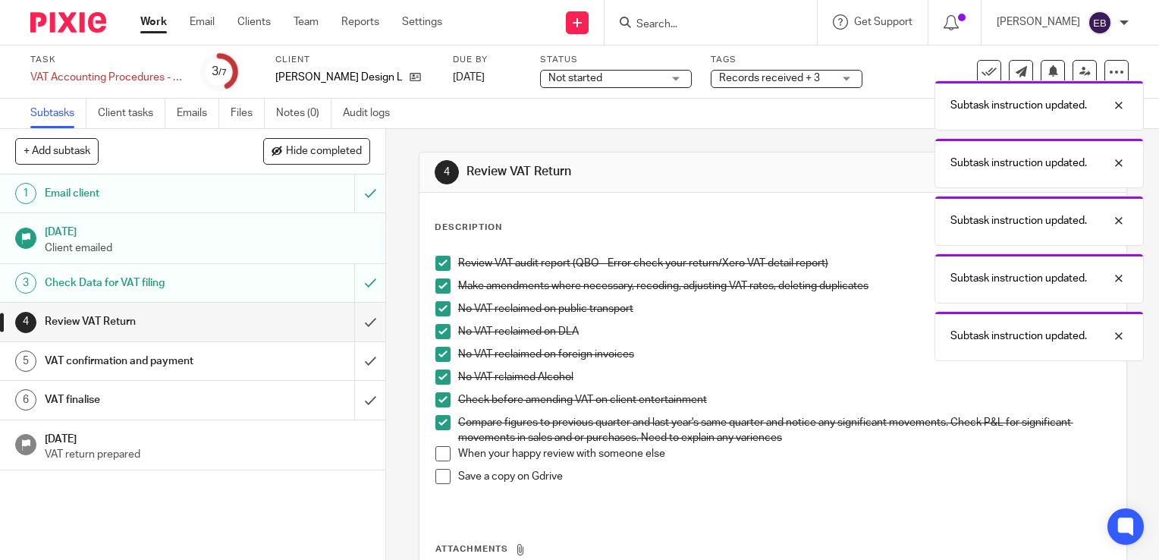
click at [438, 448] on span at bounding box center [442, 453] width 15 height 15
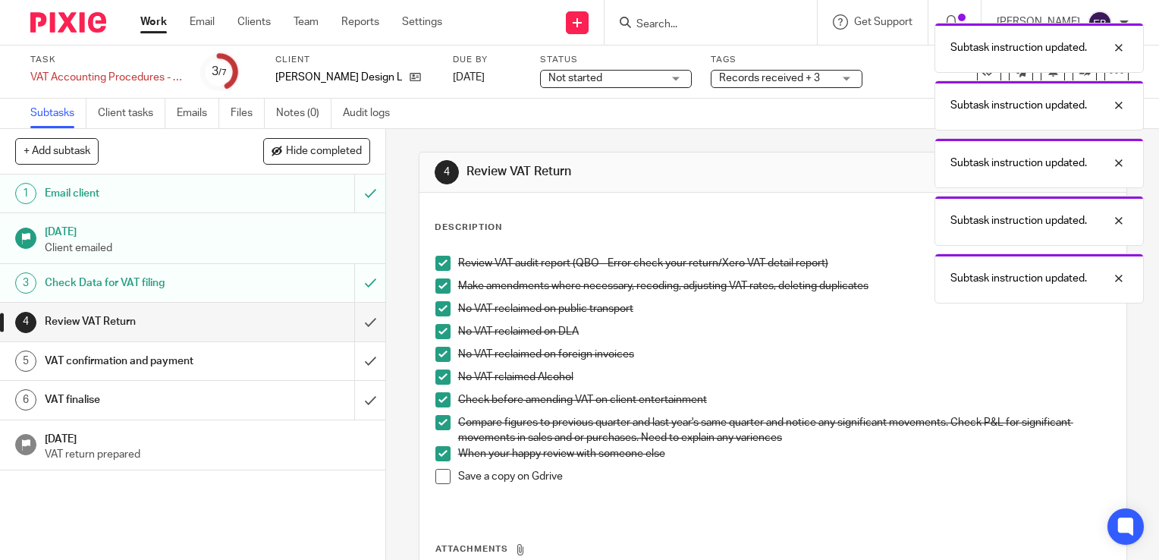
click at [445, 451] on span at bounding box center [442, 453] width 15 height 15
click at [146, 26] on link "Work" at bounding box center [153, 21] width 27 height 15
